Goal: Task Accomplishment & Management: Manage account settings

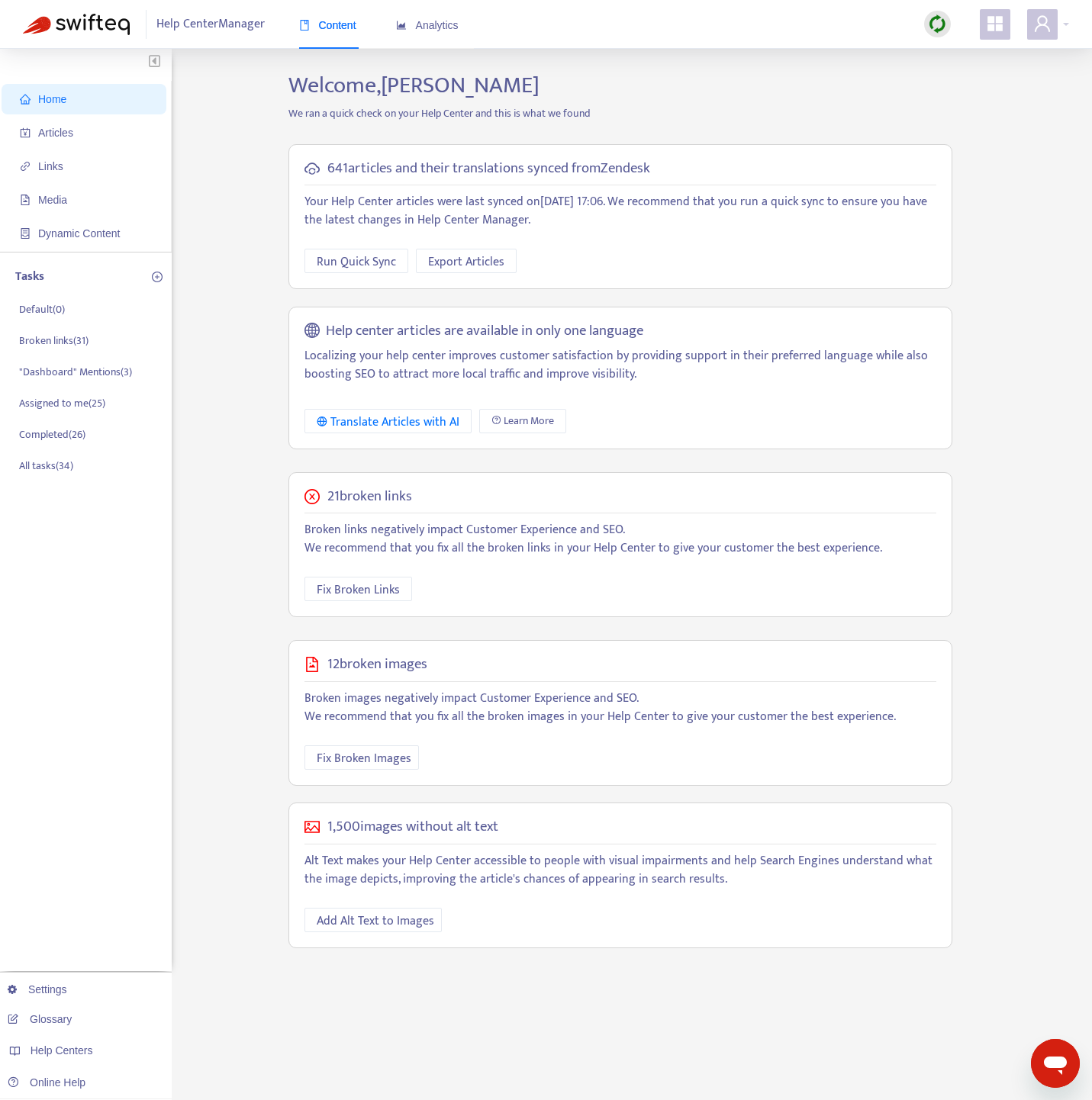
click at [938, 18] on img at bounding box center [937, 23] width 19 height 19
click at [951, 59] on link "Quick Sync" at bounding box center [968, 55] width 65 height 17
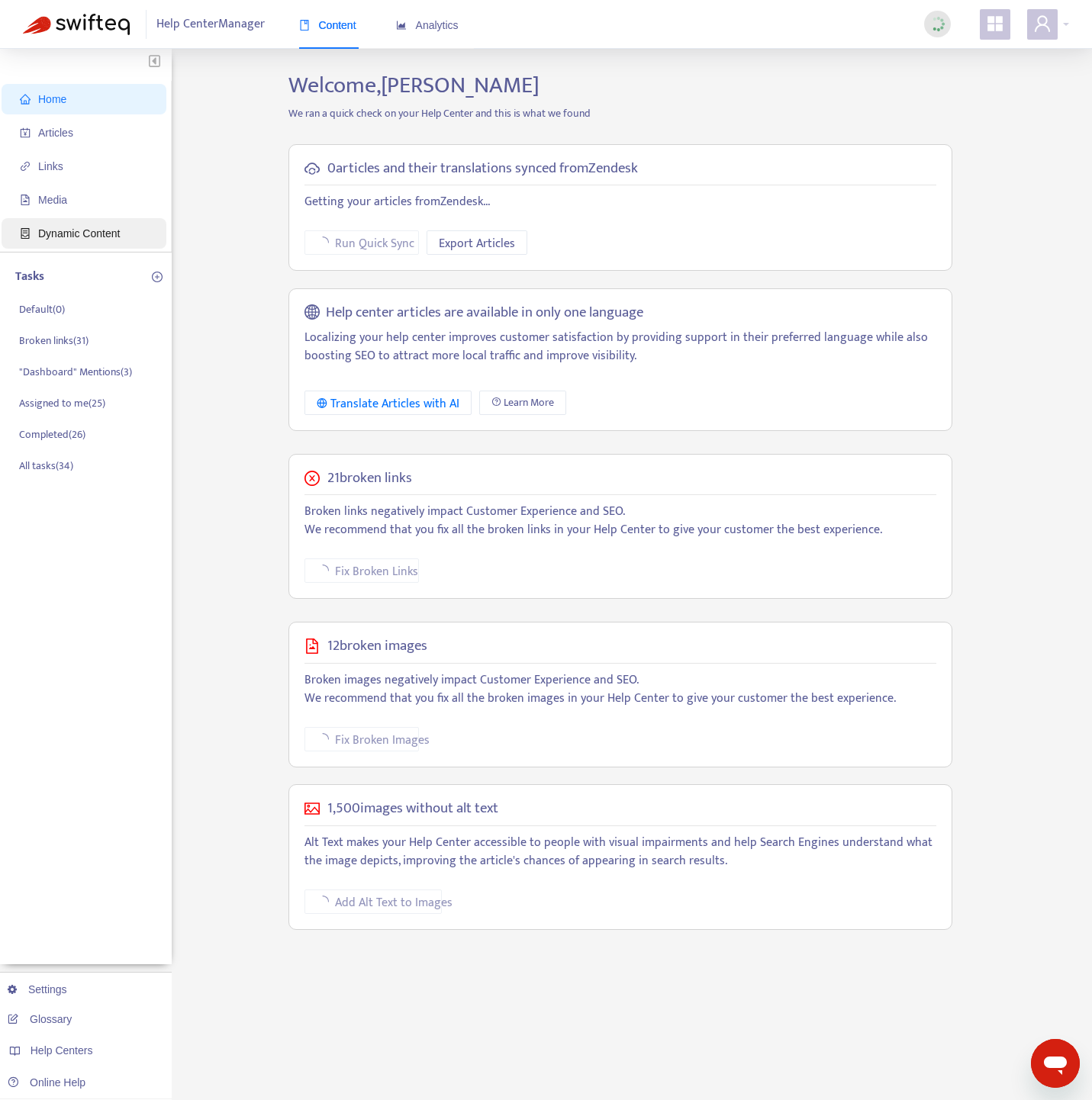
click at [93, 231] on span "Dynamic Content" at bounding box center [79, 233] width 81 height 12
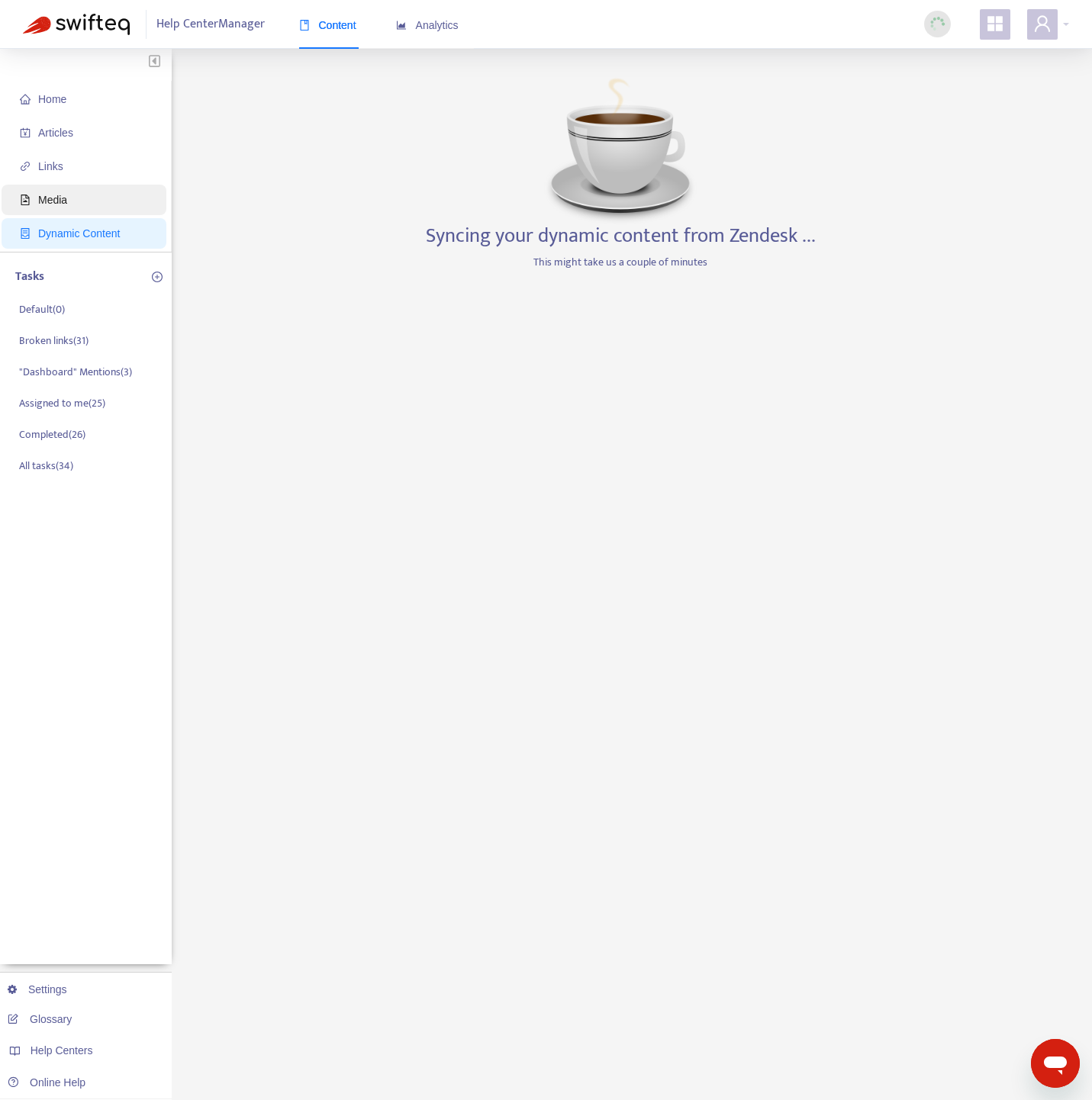
click at [93, 190] on span "Media" at bounding box center [87, 200] width 134 height 31
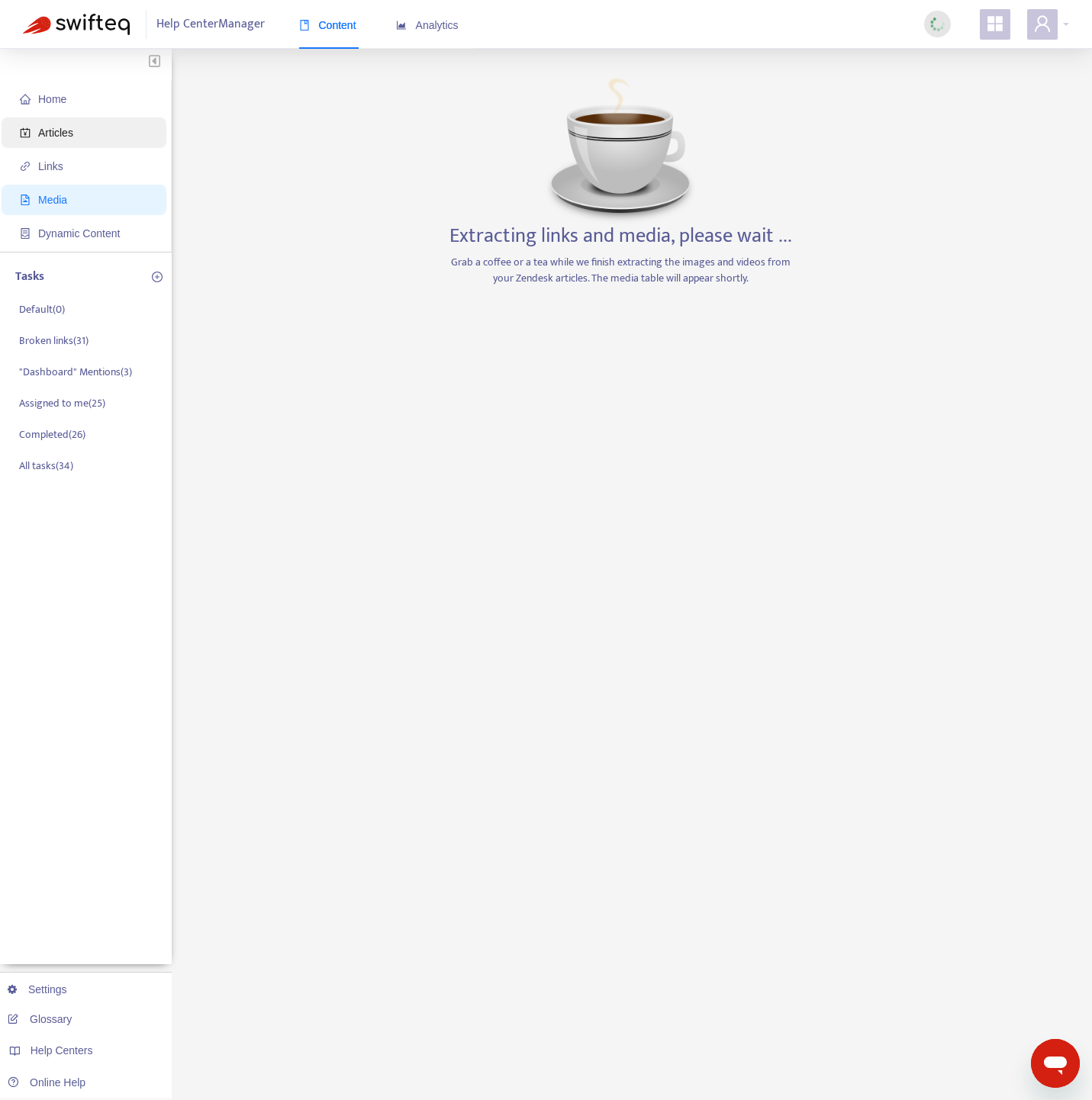
click at [91, 129] on span "Articles" at bounding box center [87, 133] width 134 height 31
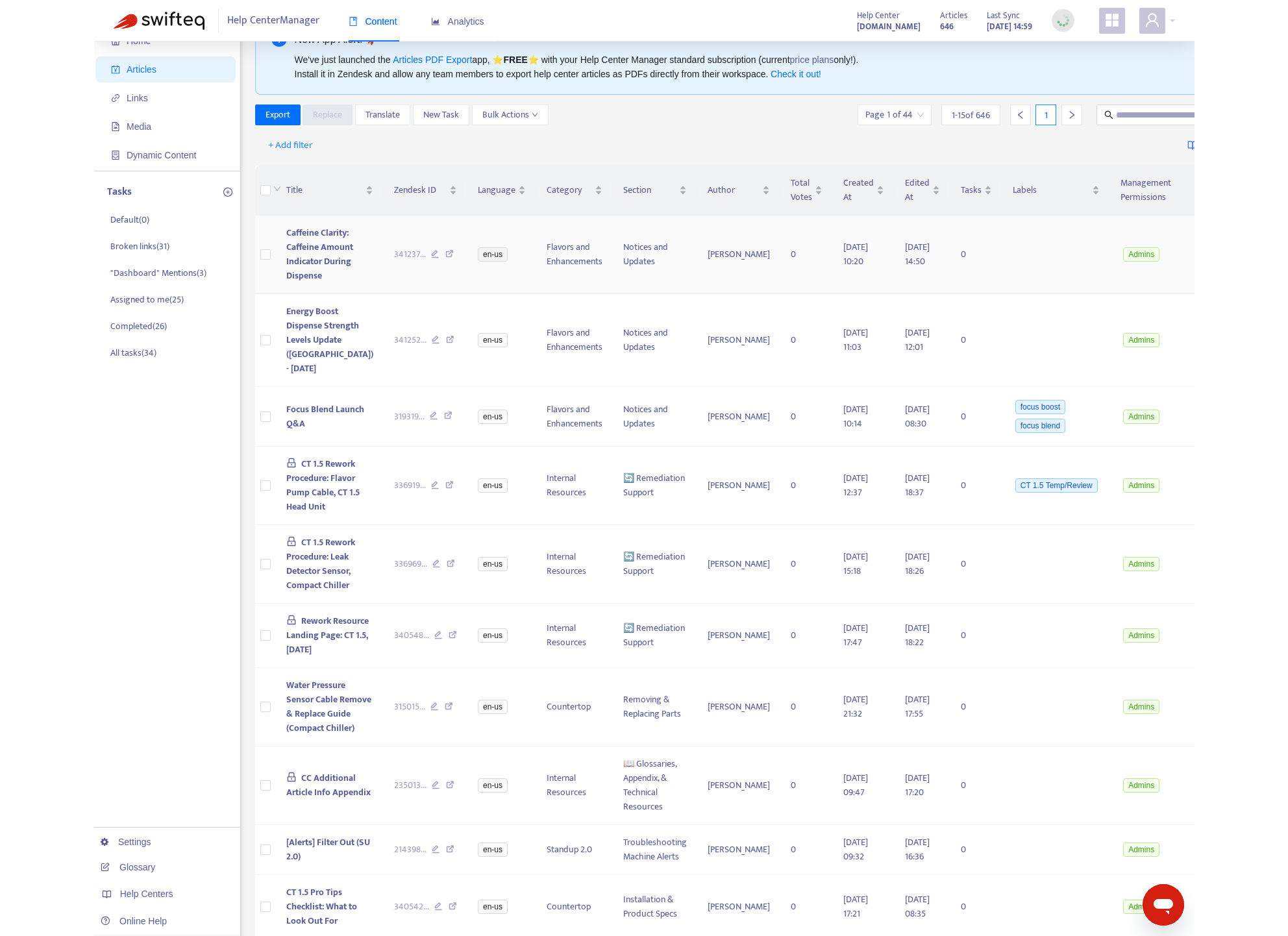
scroll to position [54, 0]
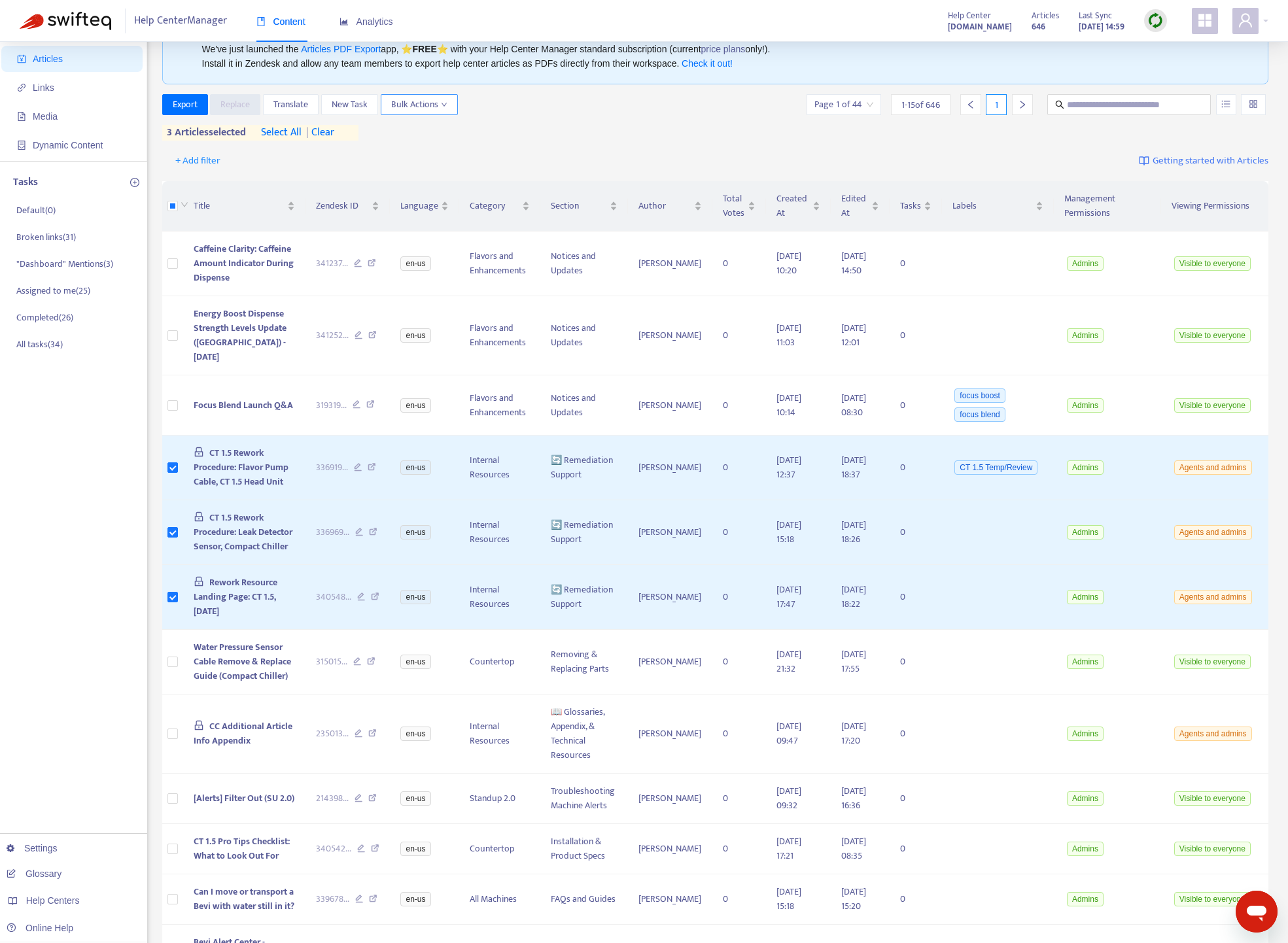
click at [404, 100] on span "Bulk Actions" at bounding box center [419, 105] width 56 height 14
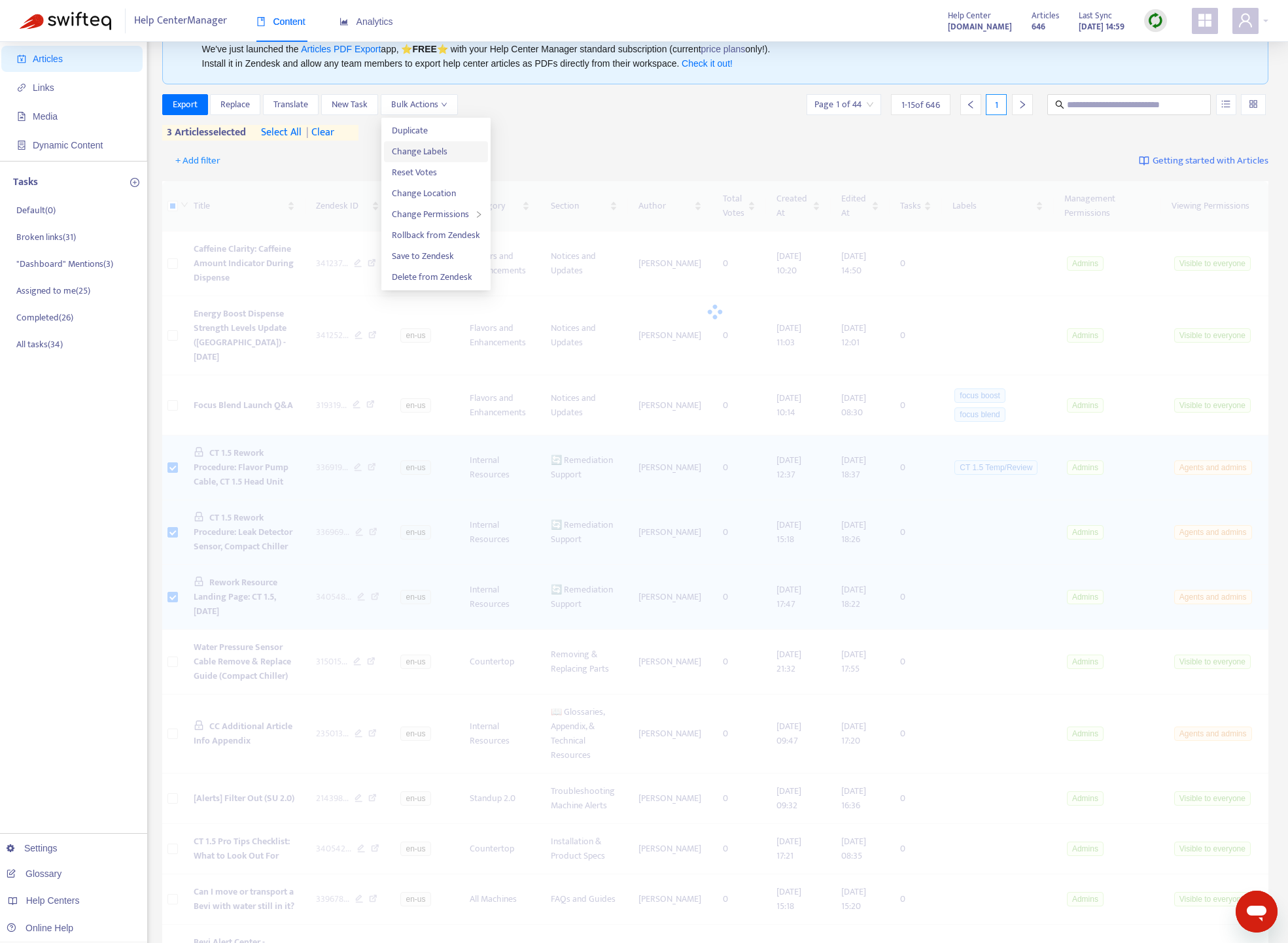
click at [418, 150] on span "Change Labels" at bounding box center [420, 151] width 55 height 15
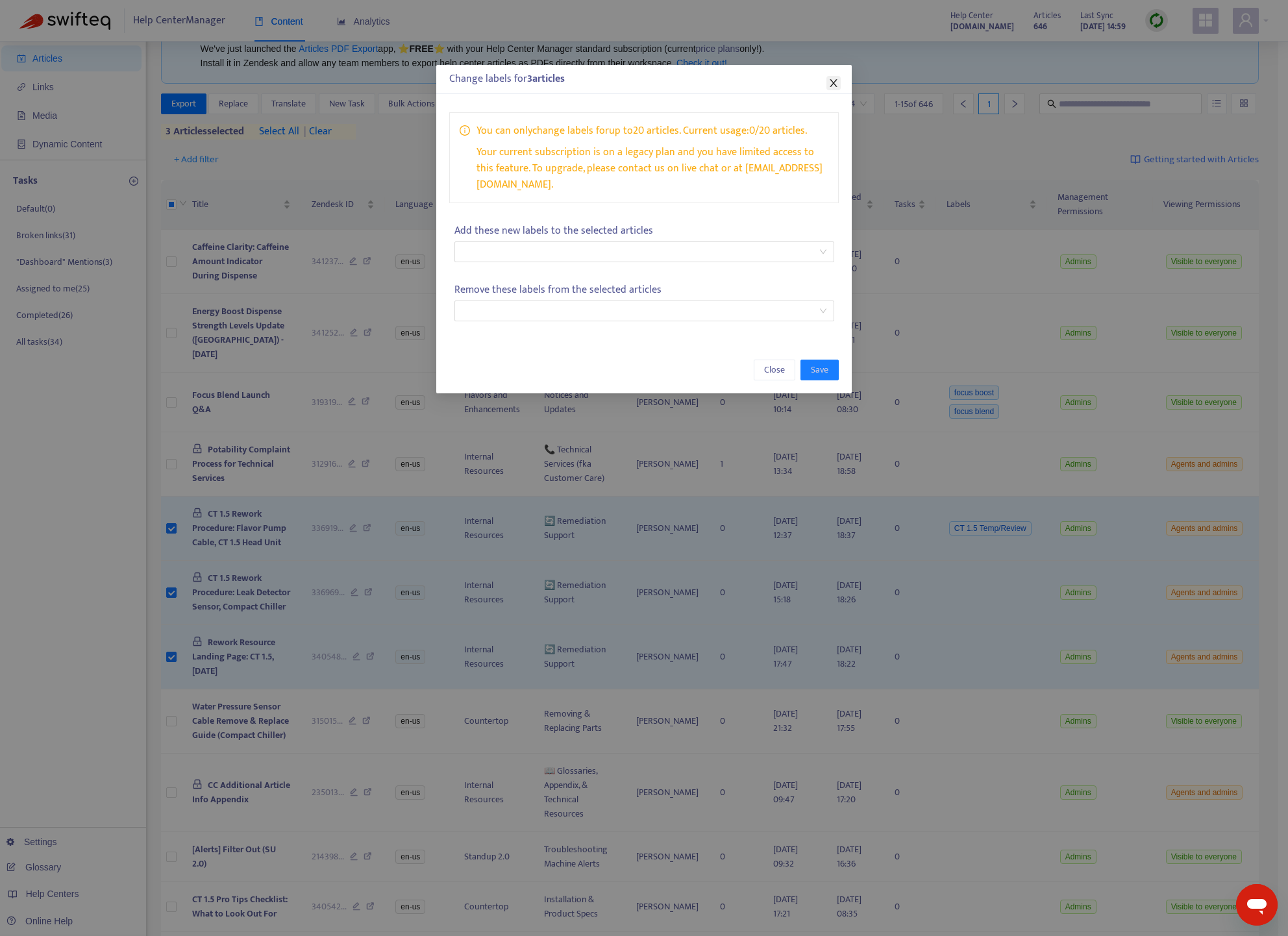
click at [836, 80] on icon "close" at bounding box center [833, 83] width 11 height 11
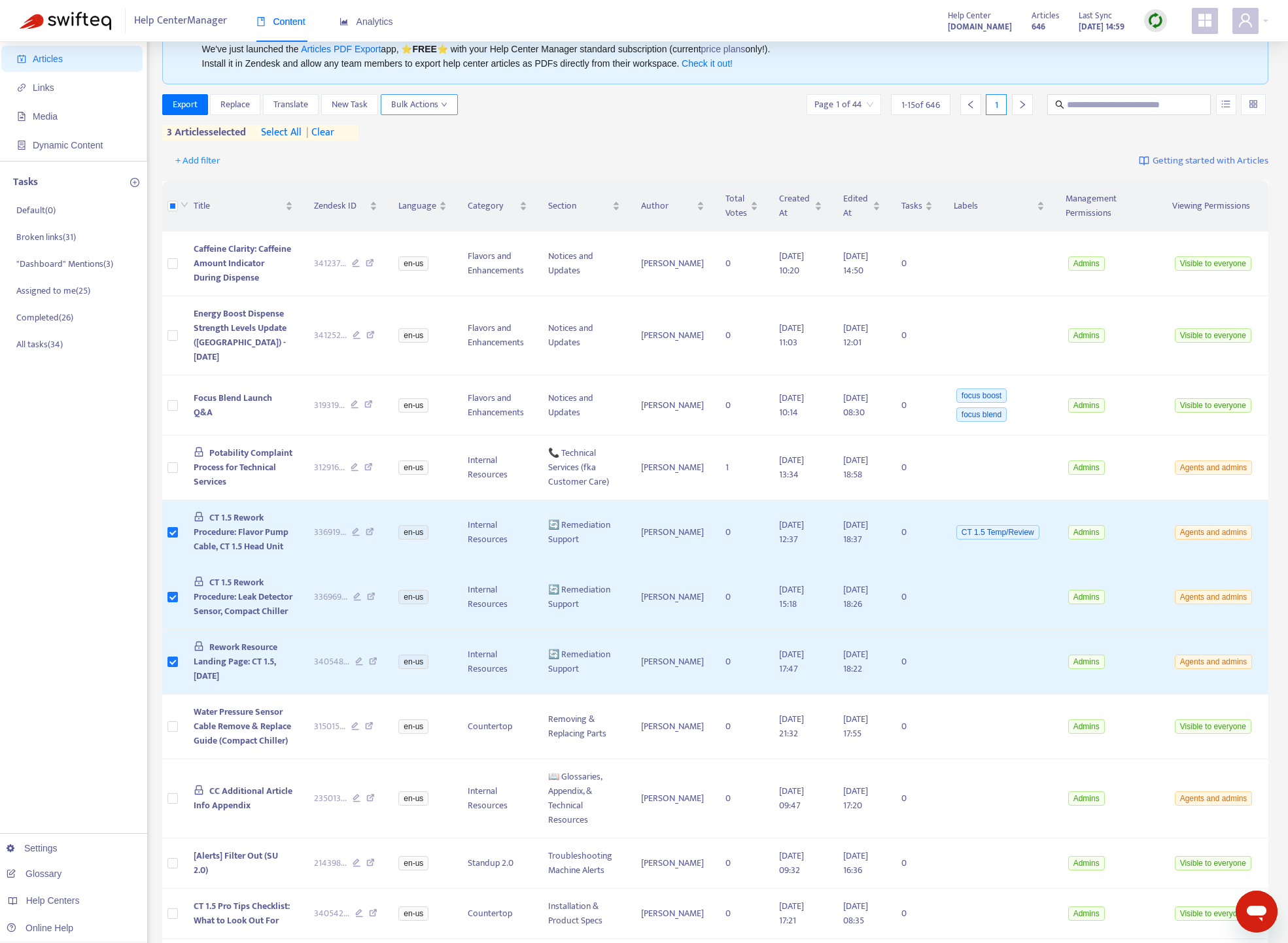
click at [426, 107] on span "Bulk Actions" at bounding box center [419, 105] width 56 height 14
click at [430, 152] on span "Change Labels" at bounding box center [420, 151] width 55 height 15
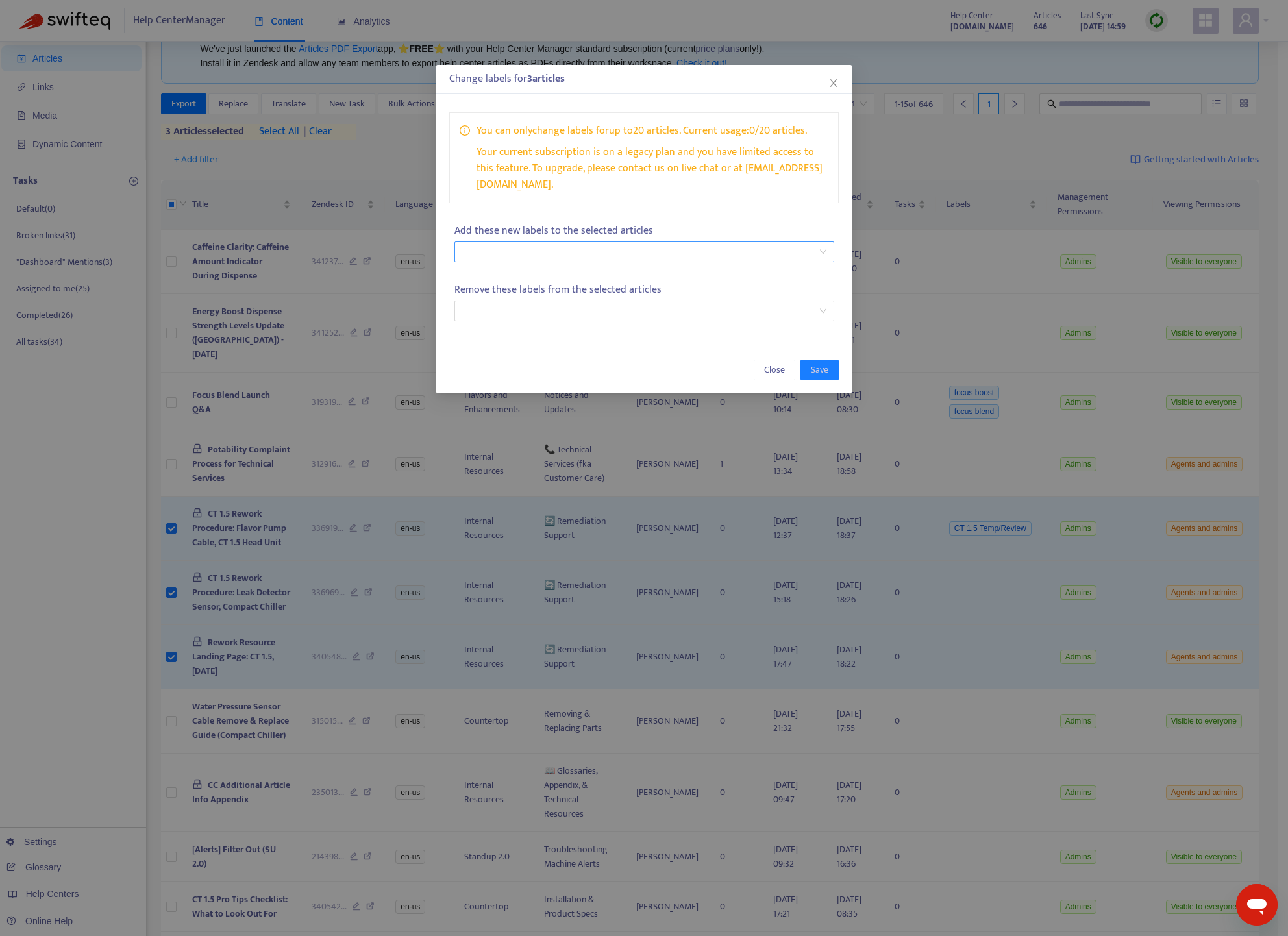
click at [826, 241] on div at bounding box center [644, 251] width 380 height 20
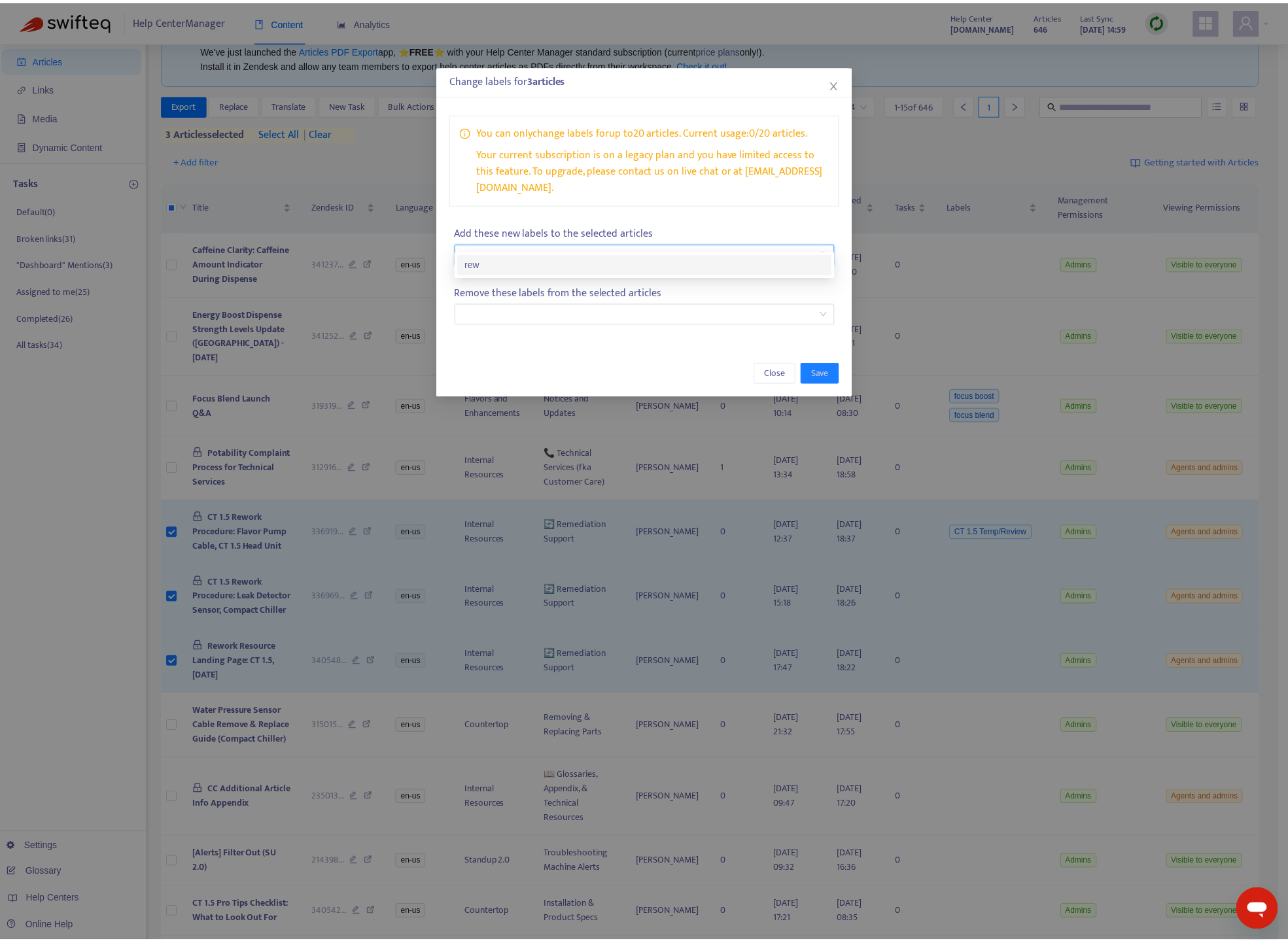
scroll to position [0, 0]
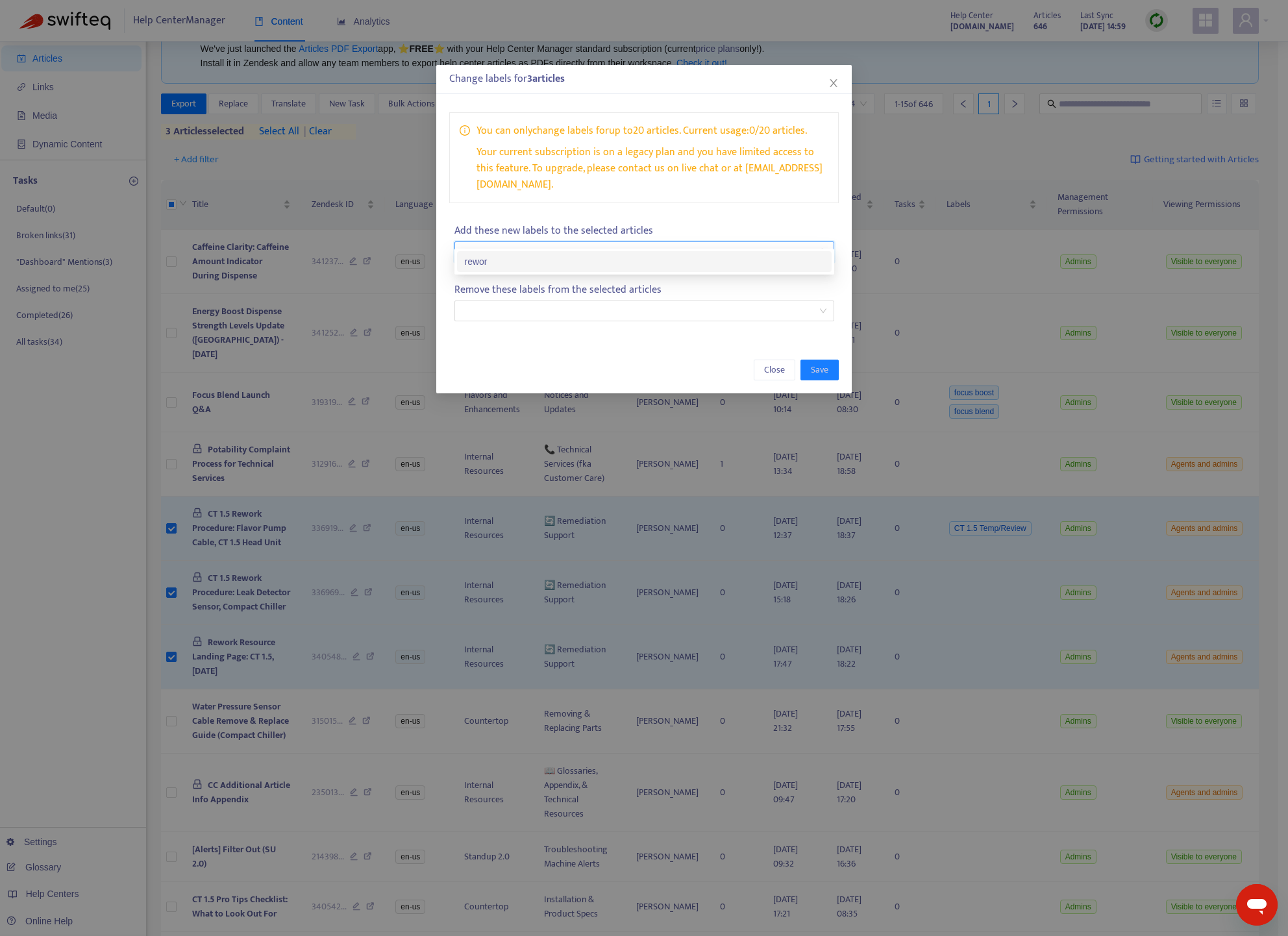
type input "******"
click at [599, 259] on div "rework" at bounding box center [644, 261] width 359 height 14
type input "**********"
click at [536, 263] on div "remediation" at bounding box center [644, 261] width 359 height 14
click at [725, 222] on p "Add these new labels to the selected articles" at bounding box center [644, 230] width 380 height 16
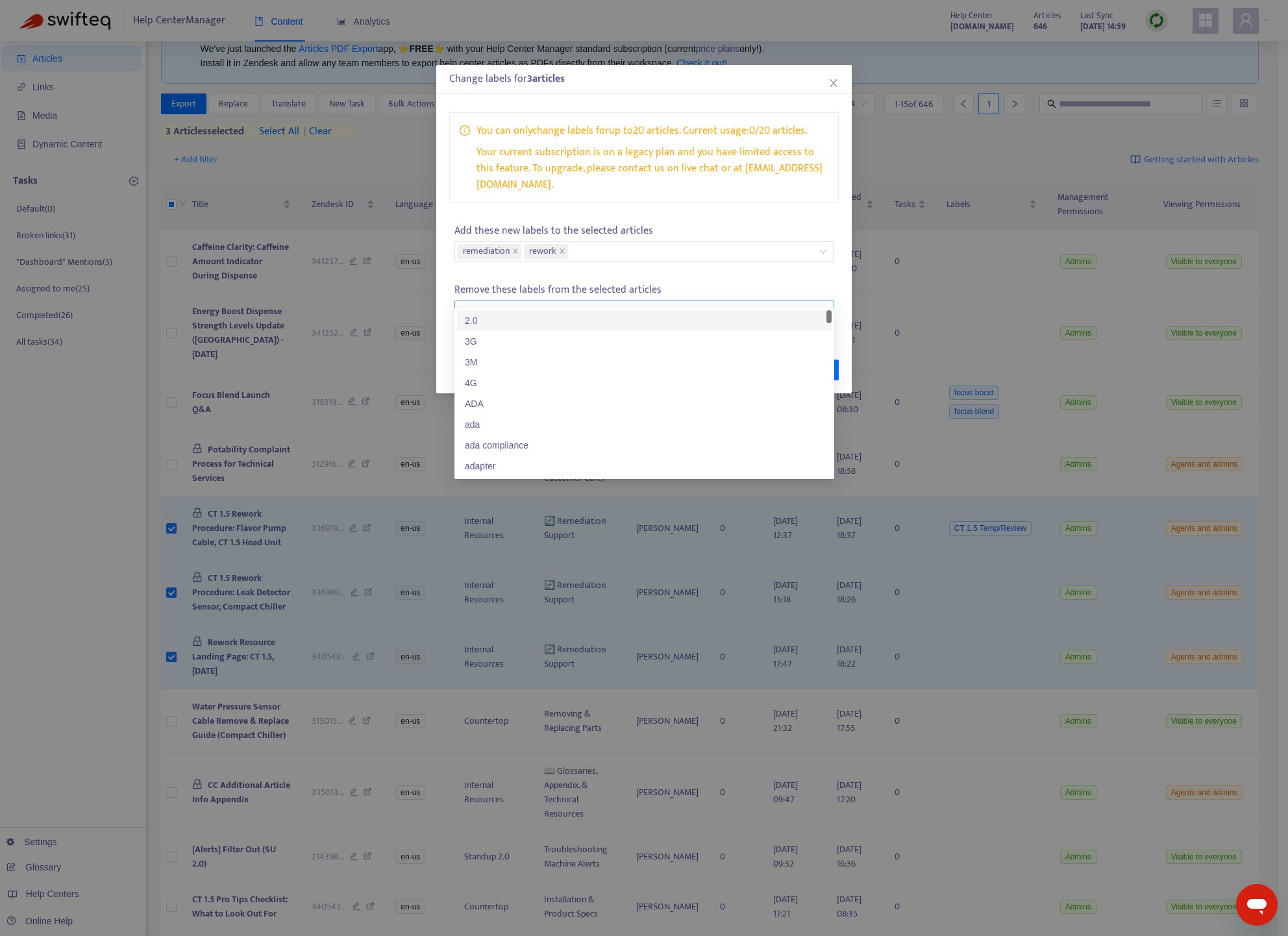
click at [714, 303] on div at bounding box center [637, 311] width 360 height 16
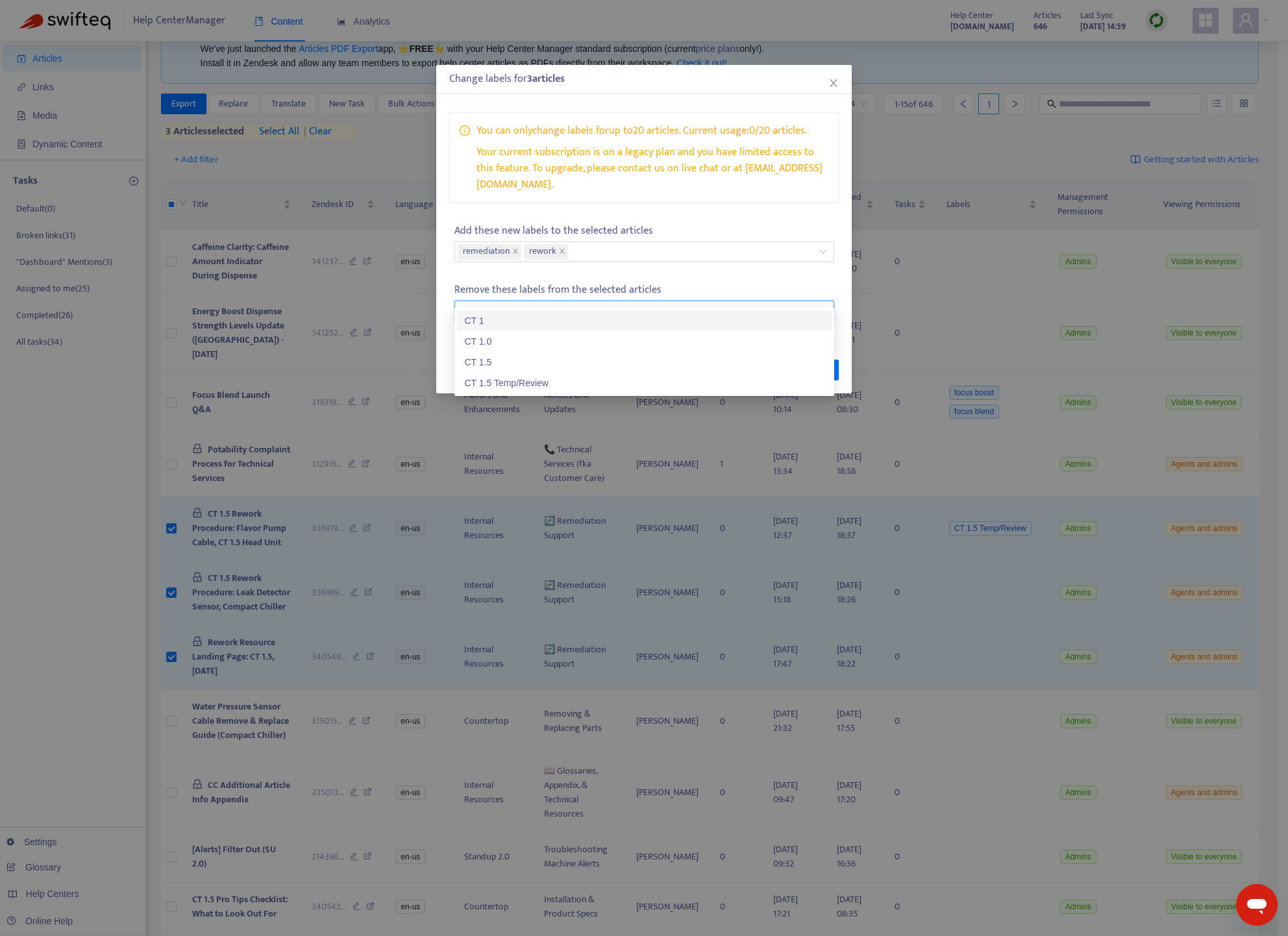
type input "******"
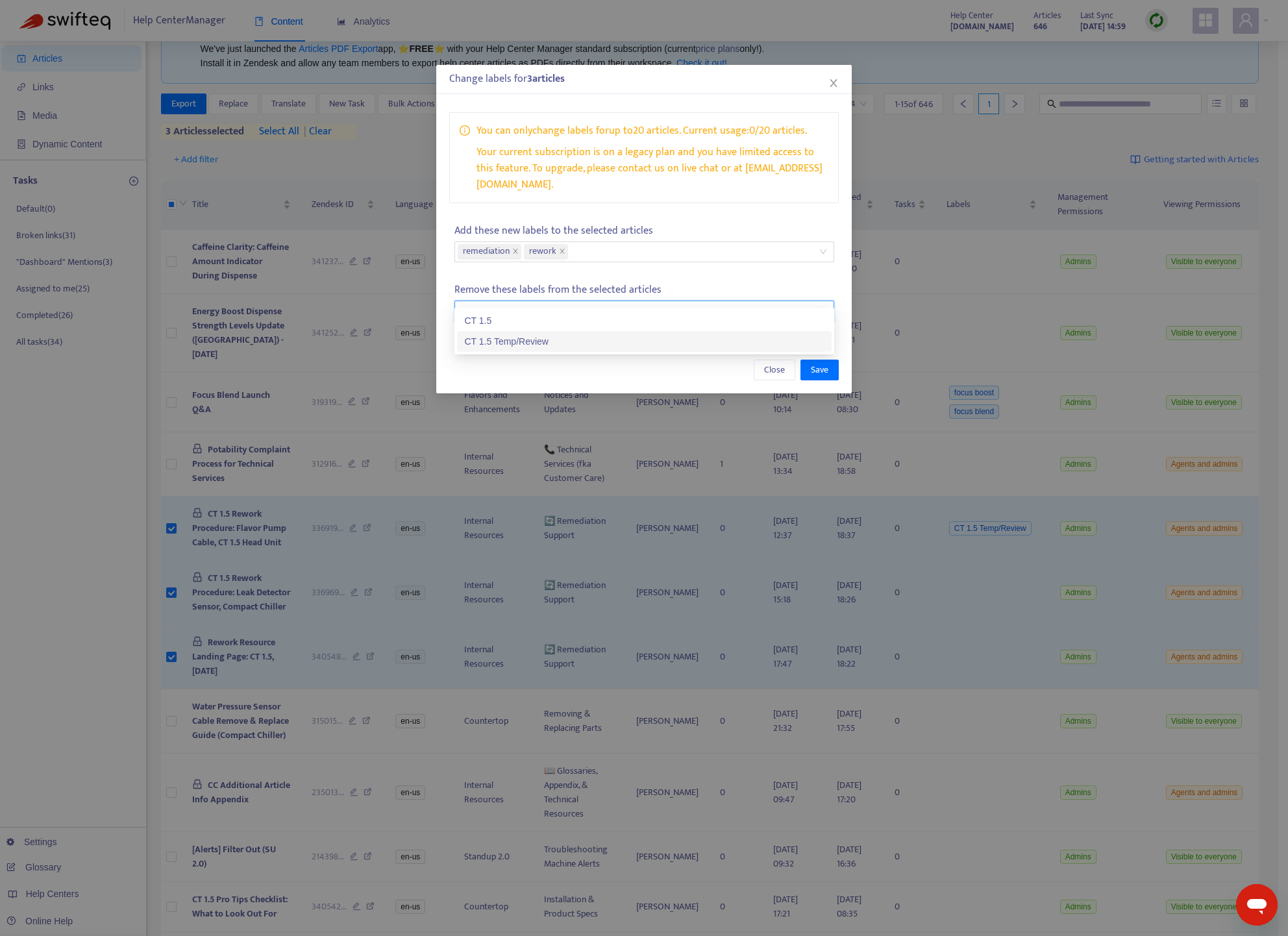
click at [542, 336] on div "CT 1.5 Temp/Review" at bounding box center [644, 342] width 359 height 14
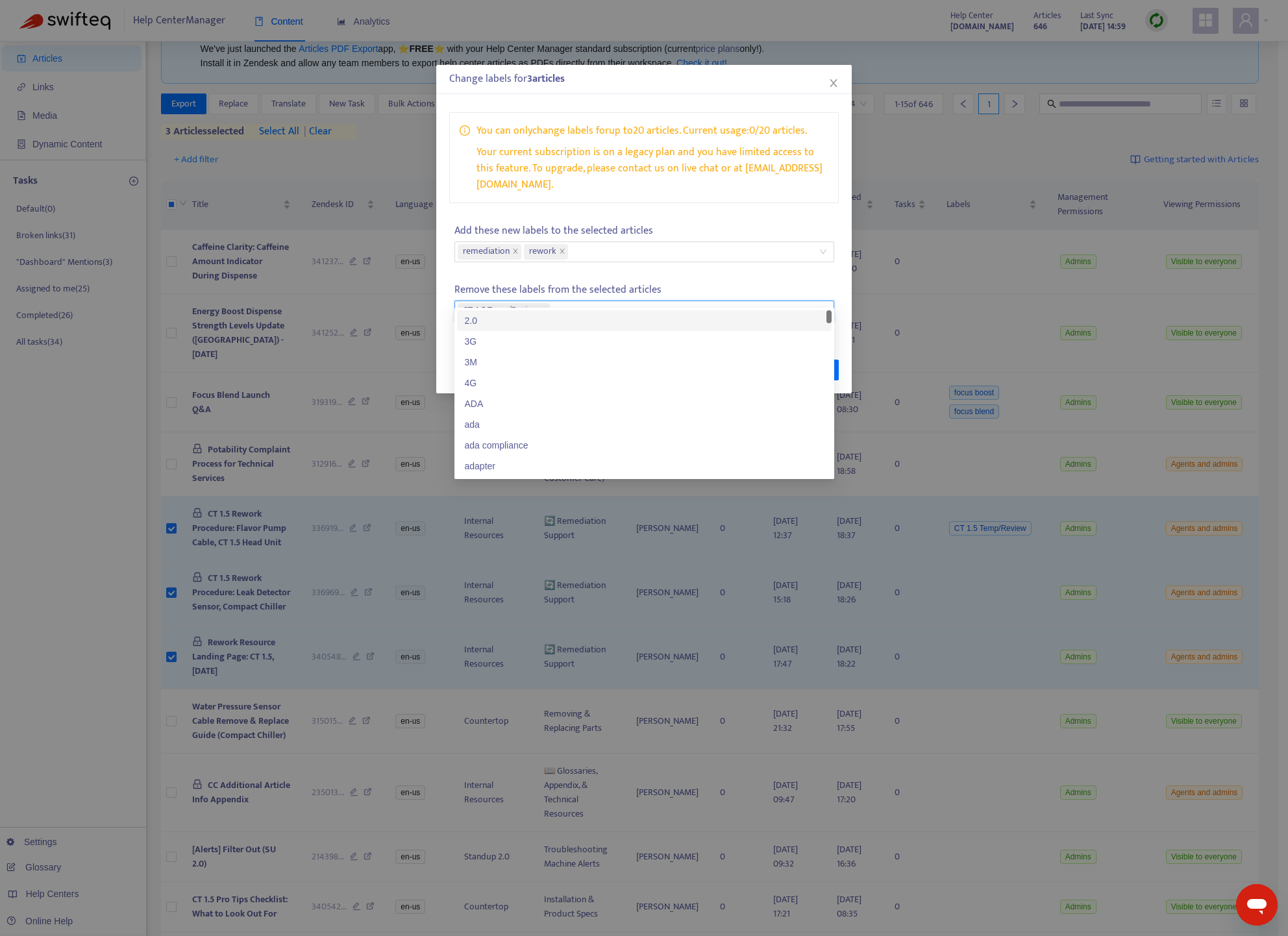
click at [816, 282] on p "Remove these labels from the selected articles" at bounding box center [644, 289] width 380 height 16
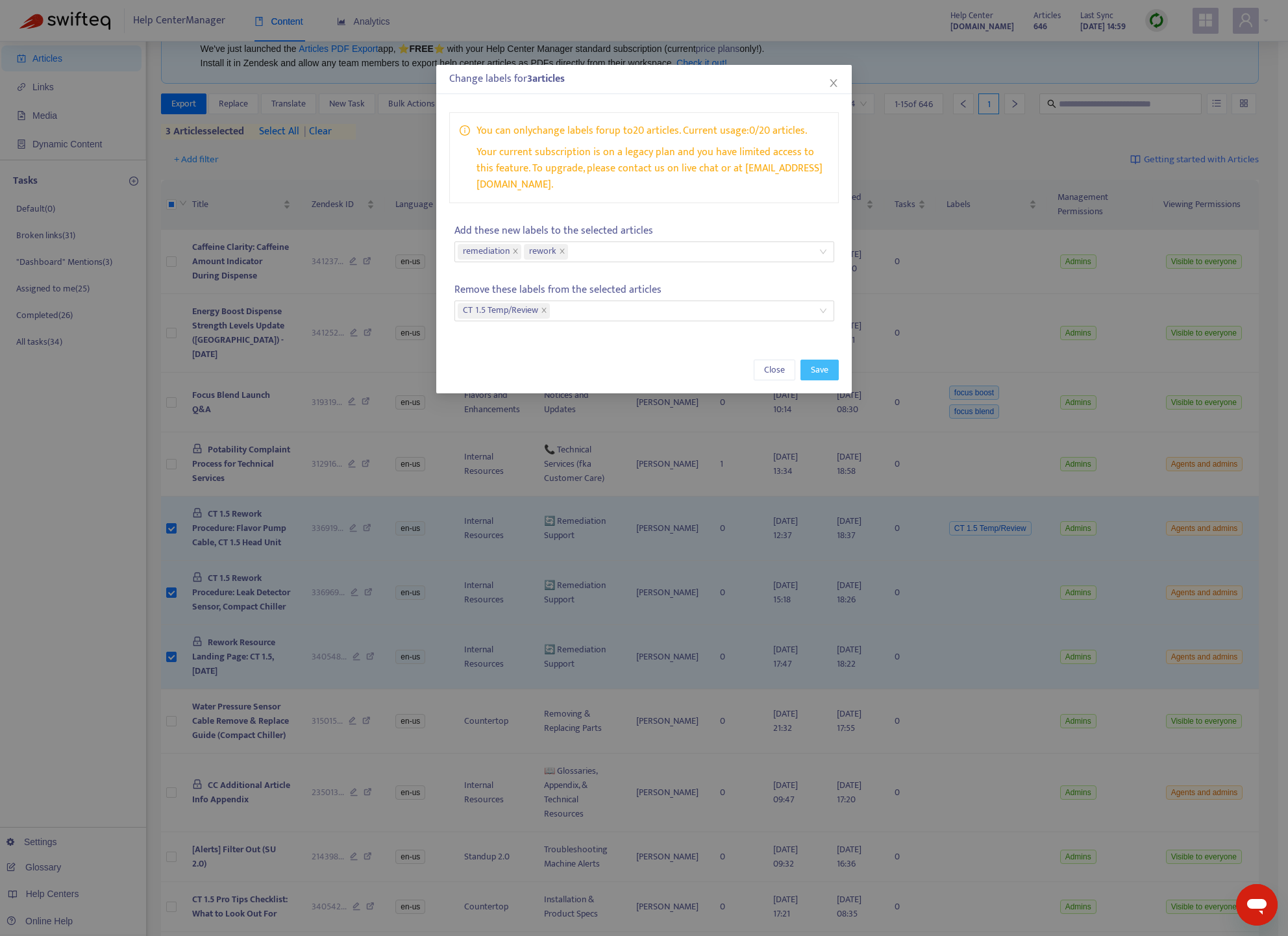
click at [826, 363] on span "Save" at bounding box center [819, 370] width 18 height 14
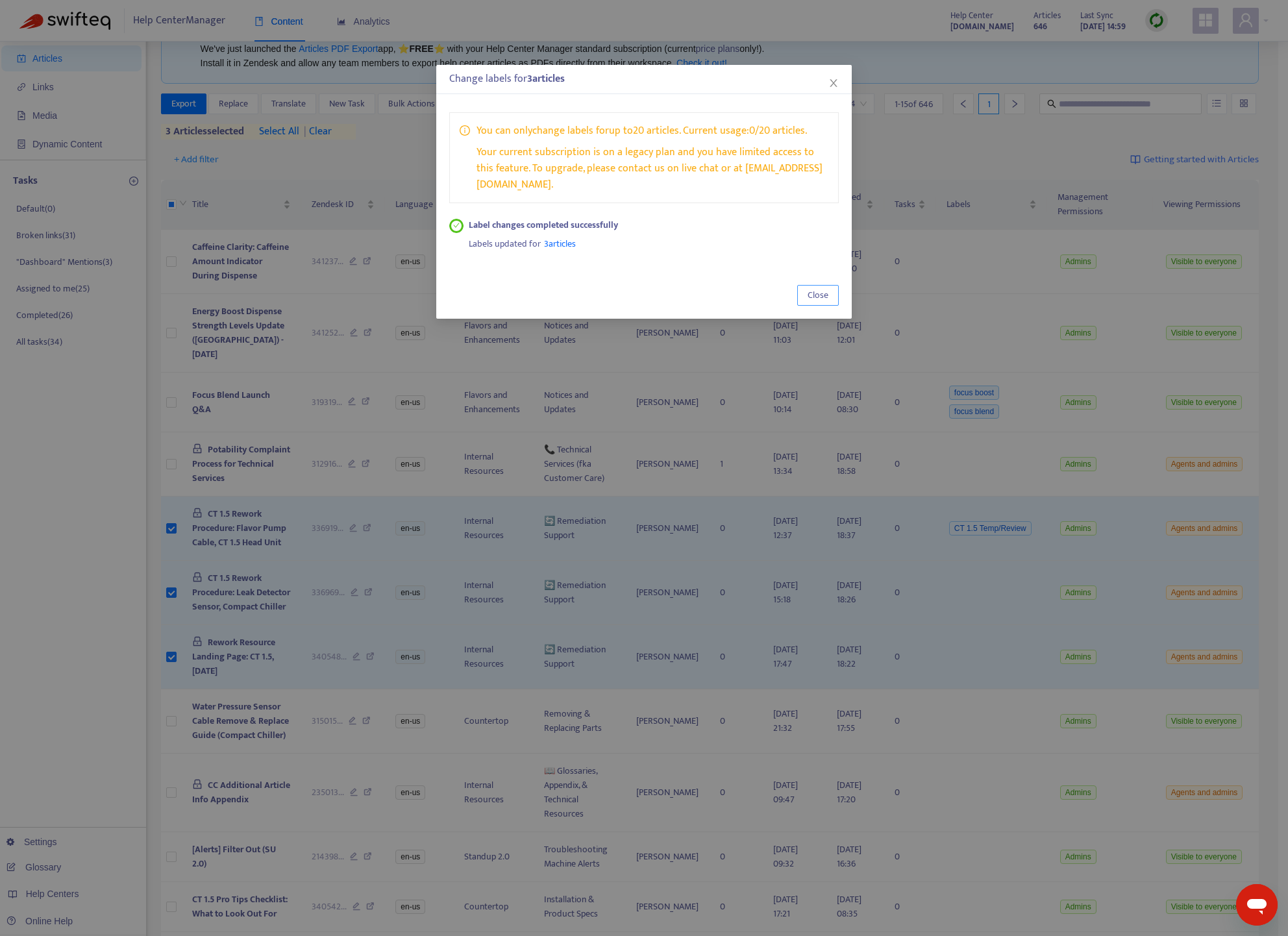
click at [820, 288] on span "Close" at bounding box center [817, 295] width 20 height 14
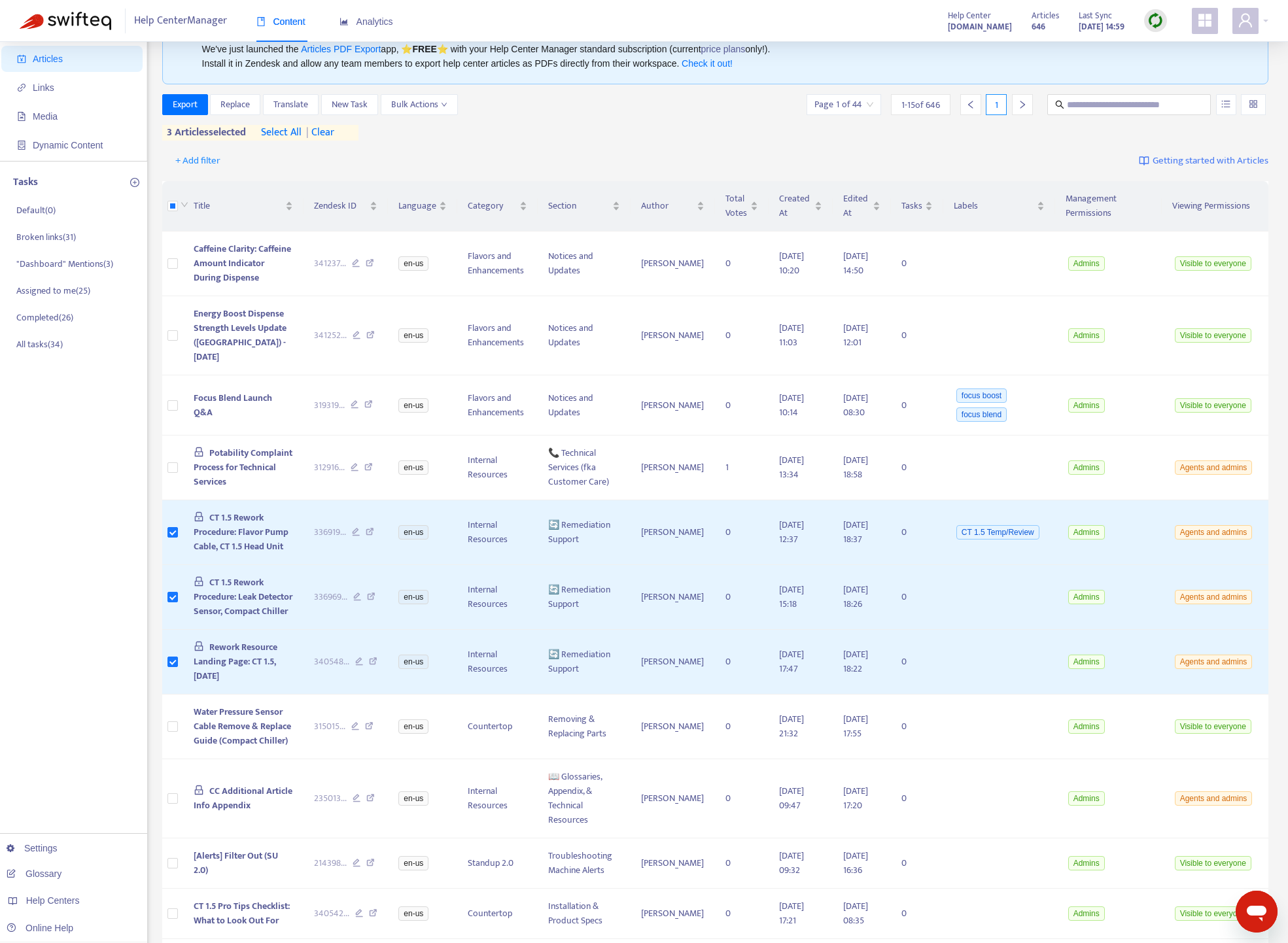
click at [945, 9] on div "Articles 646 Last Sync [DATE] 14:59" at bounding box center [1099, 21] width 155 height 26
click at [945, 15] on img at bounding box center [1155, 20] width 16 height 16
click at [945, 50] on link "Quick Sync" at bounding box center [1182, 47] width 55 height 15
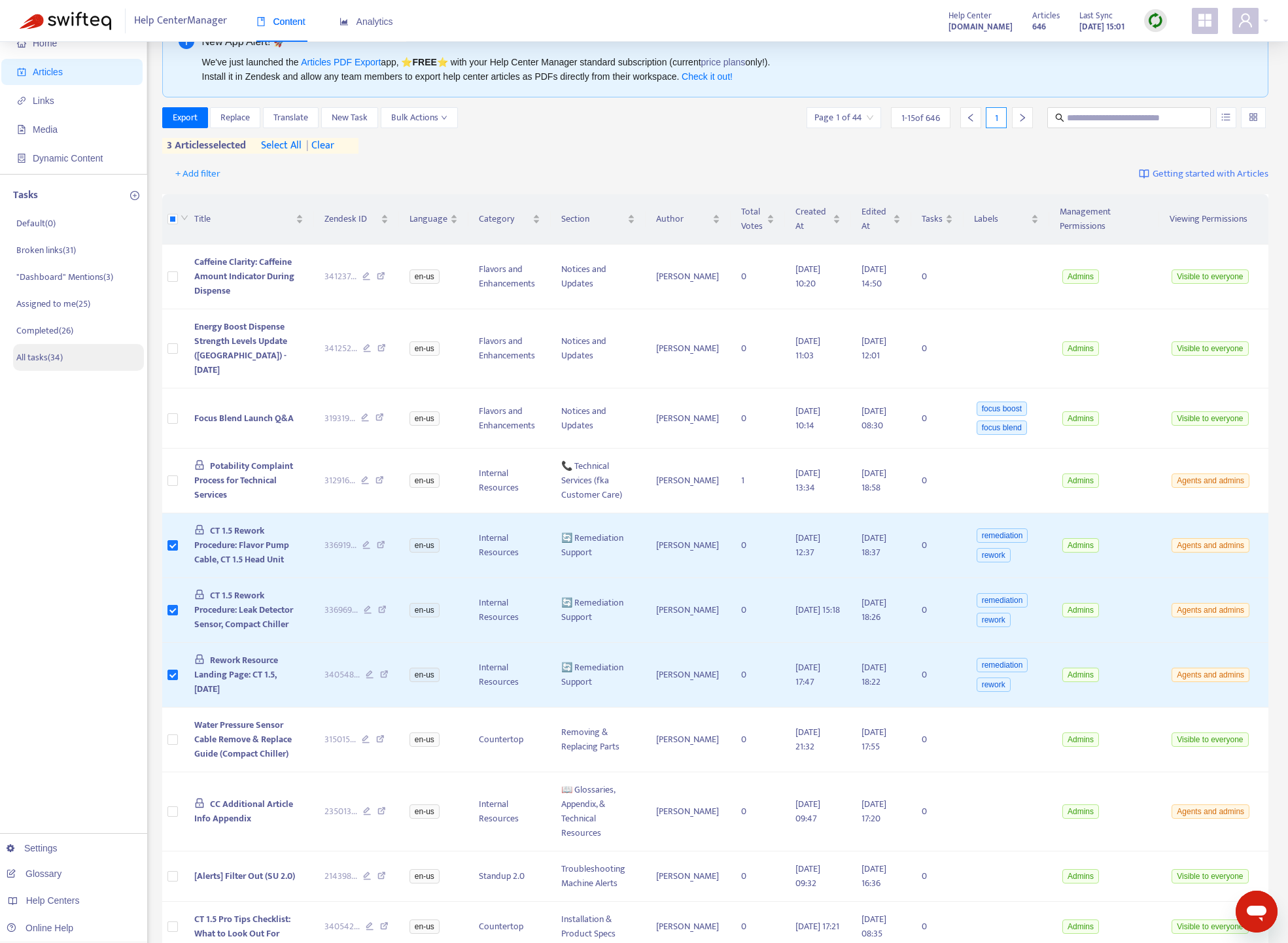
scroll to position [55, 0]
